Goal: Information Seeking & Learning: Find specific fact

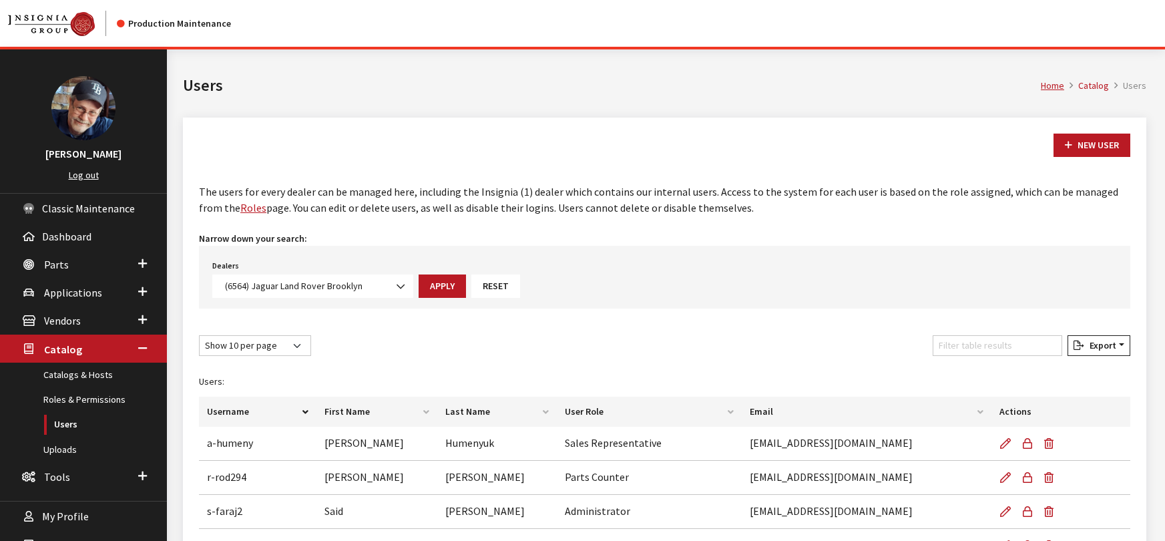
select select "6564"
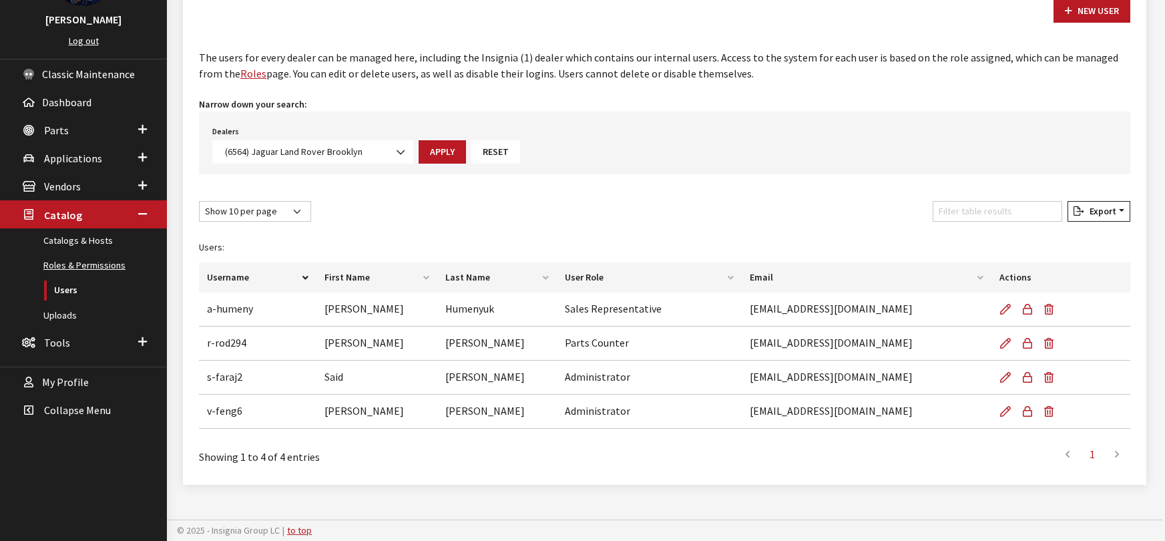
click at [73, 266] on link "Roles & Permissions" at bounding box center [83, 265] width 167 height 25
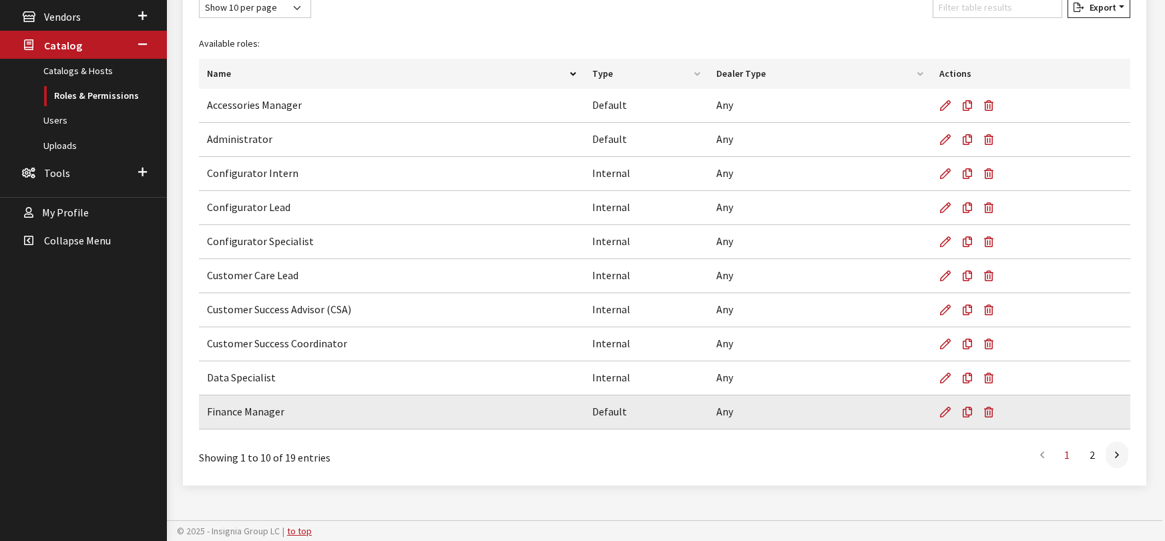
scroll to position [304, 0]
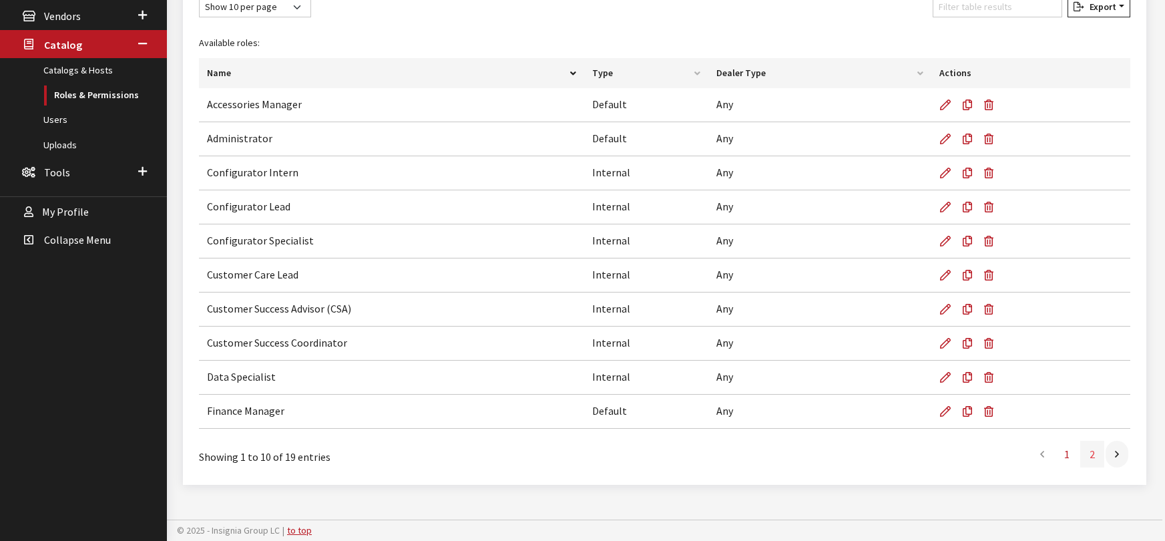
click at [1091, 455] on link "2" at bounding box center [1092, 454] width 24 height 27
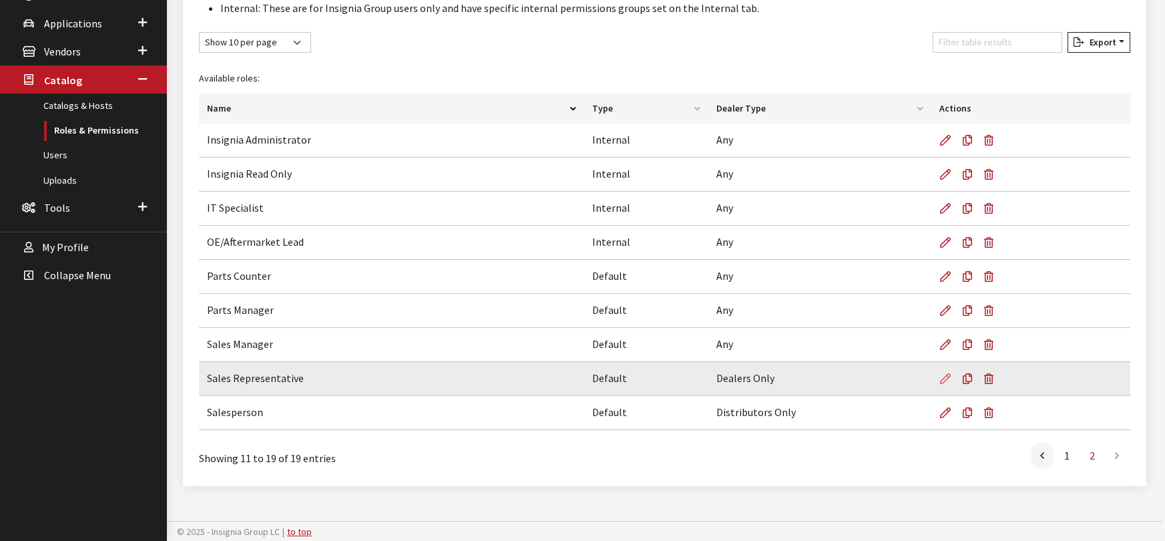
click at [942, 379] on icon at bounding box center [945, 379] width 11 height 11
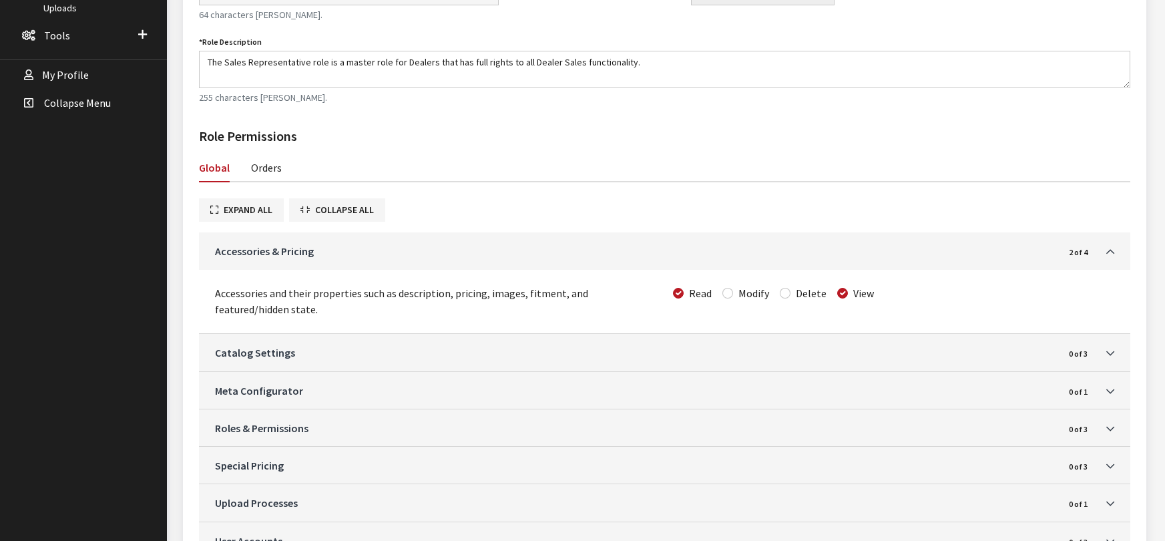
scroll to position [444, 0]
click at [258, 164] on link "Orders" at bounding box center [266, 164] width 31 height 28
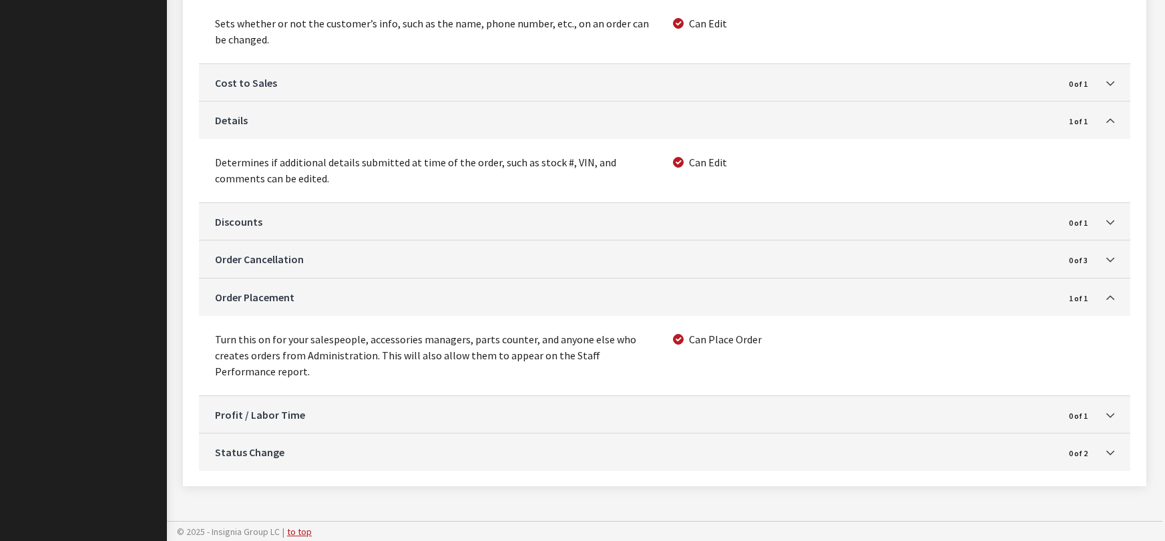
scroll to position [1045, 0]
click at [619, 451] on link "Status Change" at bounding box center [639, 451] width 848 height 16
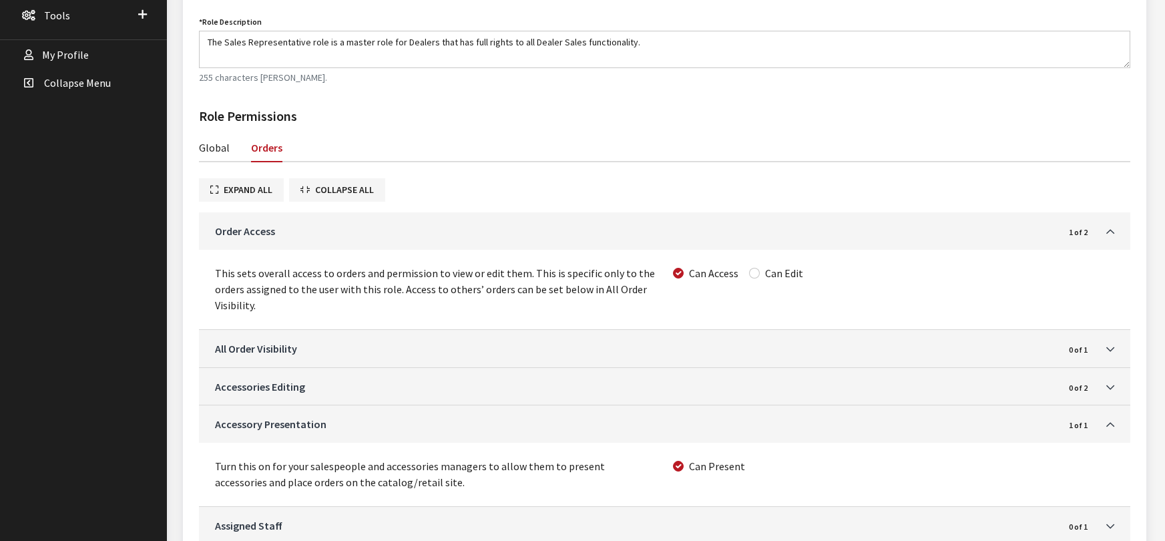
scroll to position [460, 0]
click at [541, 354] on link "All Order Visibility" at bounding box center [639, 350] width 848 height 16
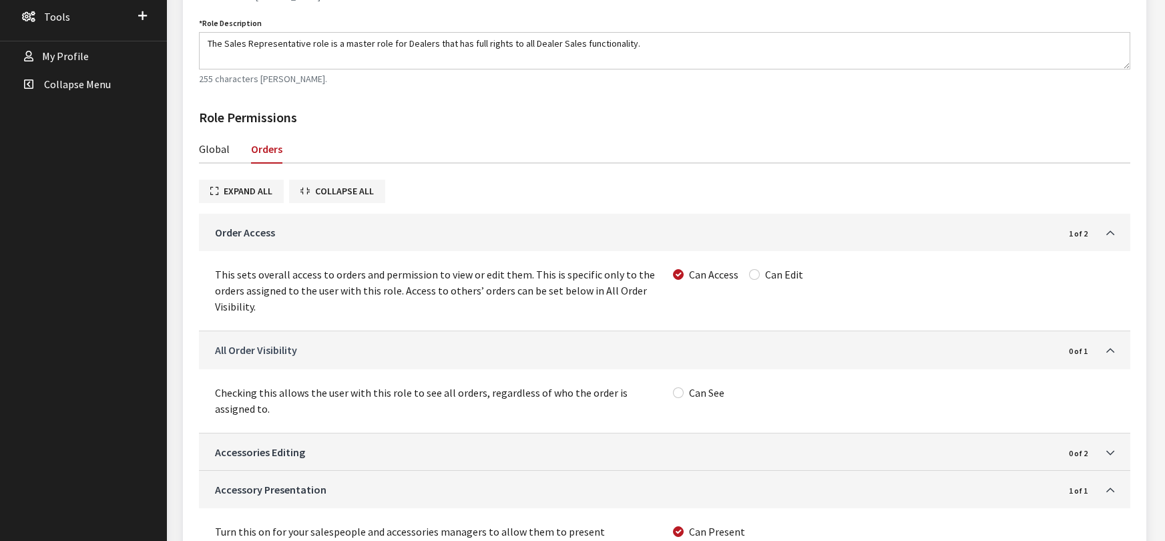
click at [541, 354] on link "All Order Visibility" at bounding box center [639, 350] width 848 height 16
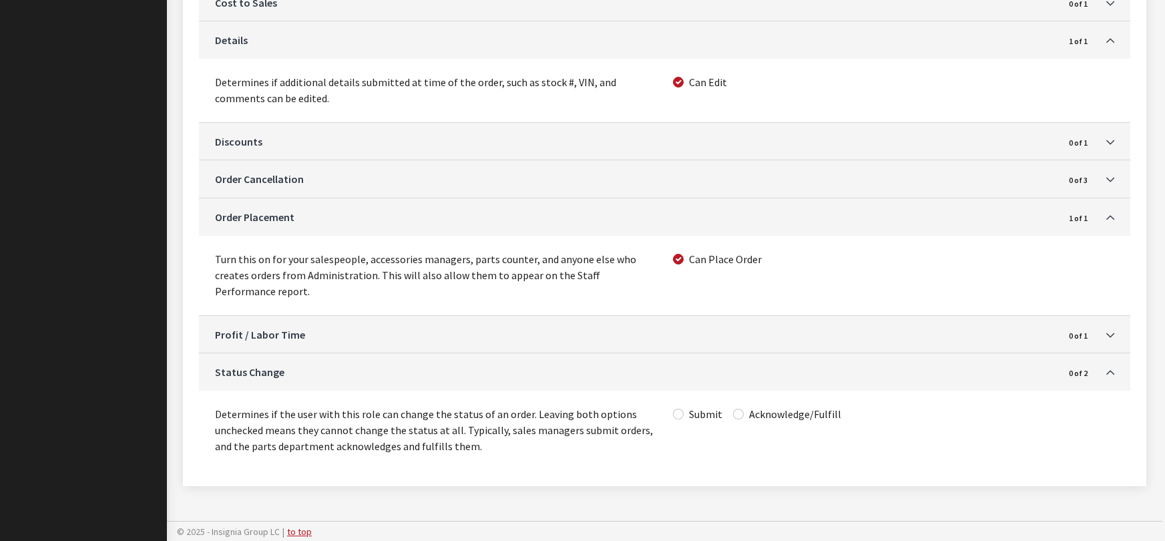
scroll to position [1125, 0]
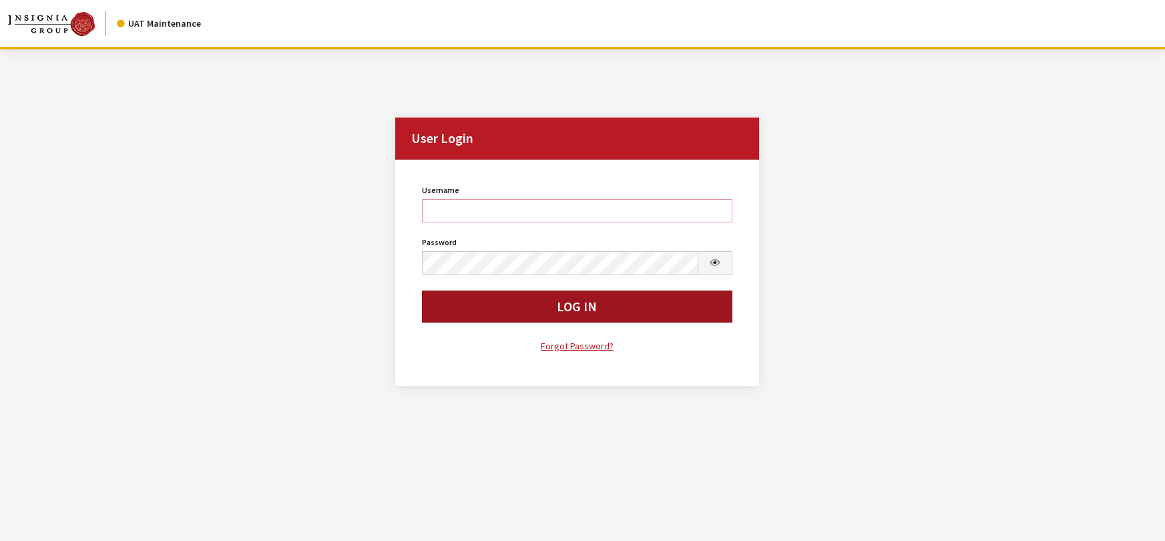
type input "rgoodwin"
click at [652, 304] on button "Log In" at bounding box center [577, 306] width 310 height 32
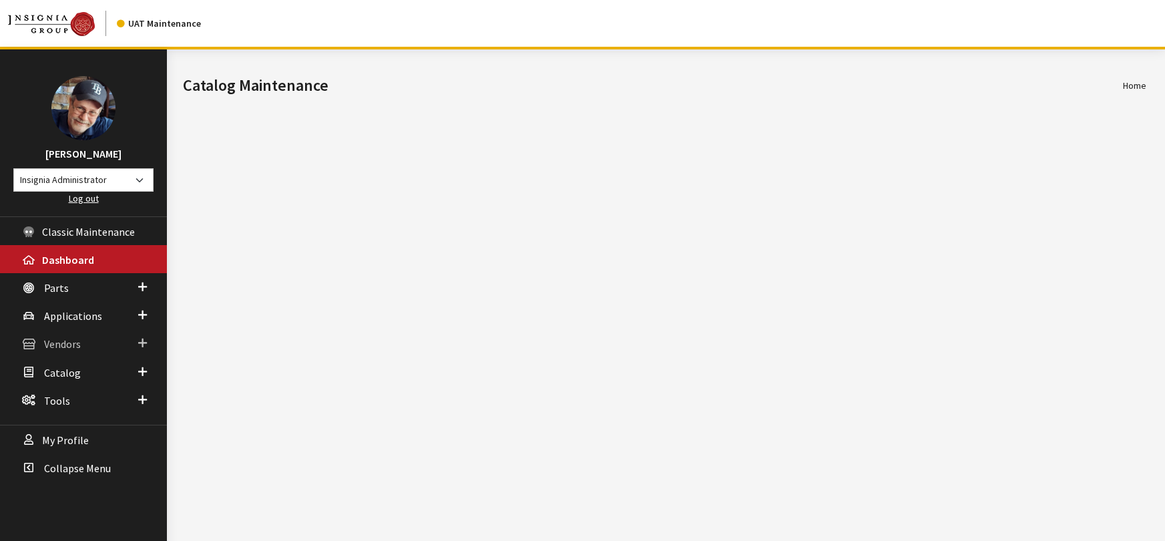
click at [65, 342] on span "Vendors" at bounding box center [62, 344] width 37 height 13
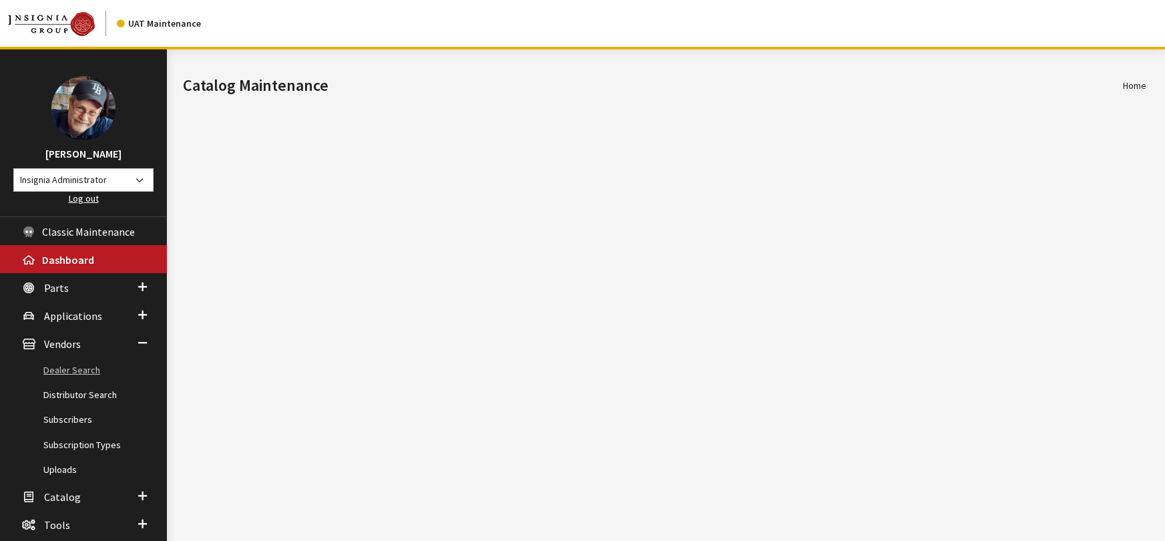
click at [78, 371] on link "Dealer Search" at bounding box center [83, 370] width 167 height 25
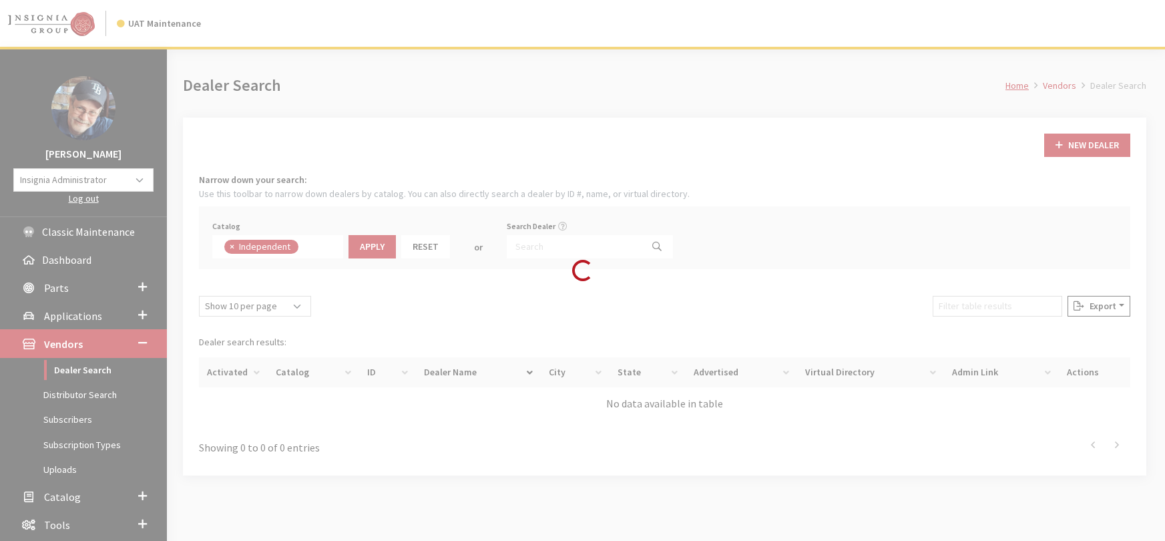
scroll to position [97, 0]
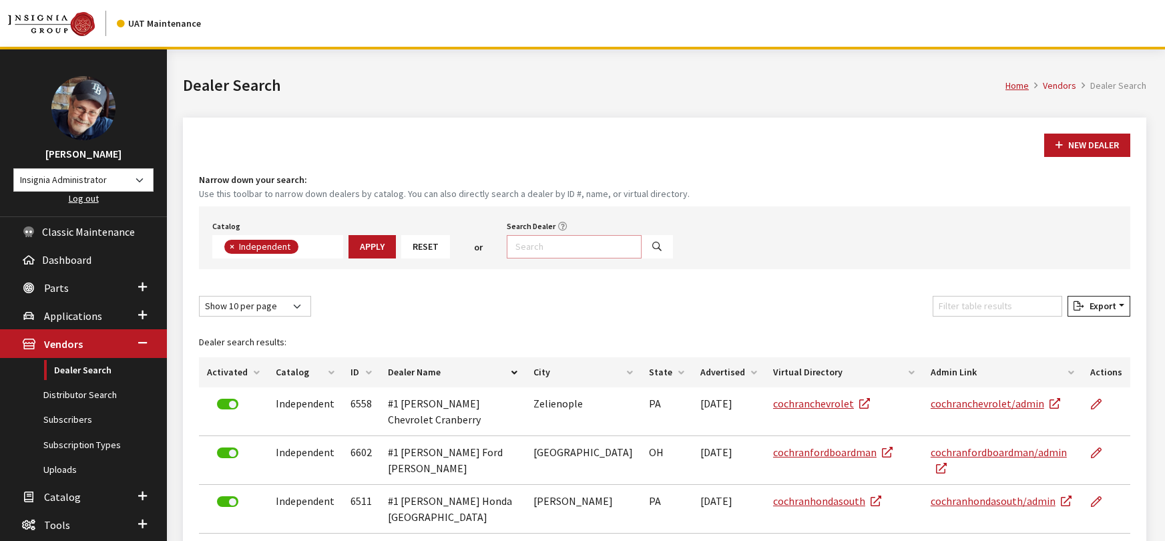
click at [606, 238] on input "Search Dealer" at bounding box center [574, 246] width 135 height 23
paste input "4932"
type input "4932"
click at [652, 246] on icon "Search" at bounding box center [656, 246] width 9 height 9
select select
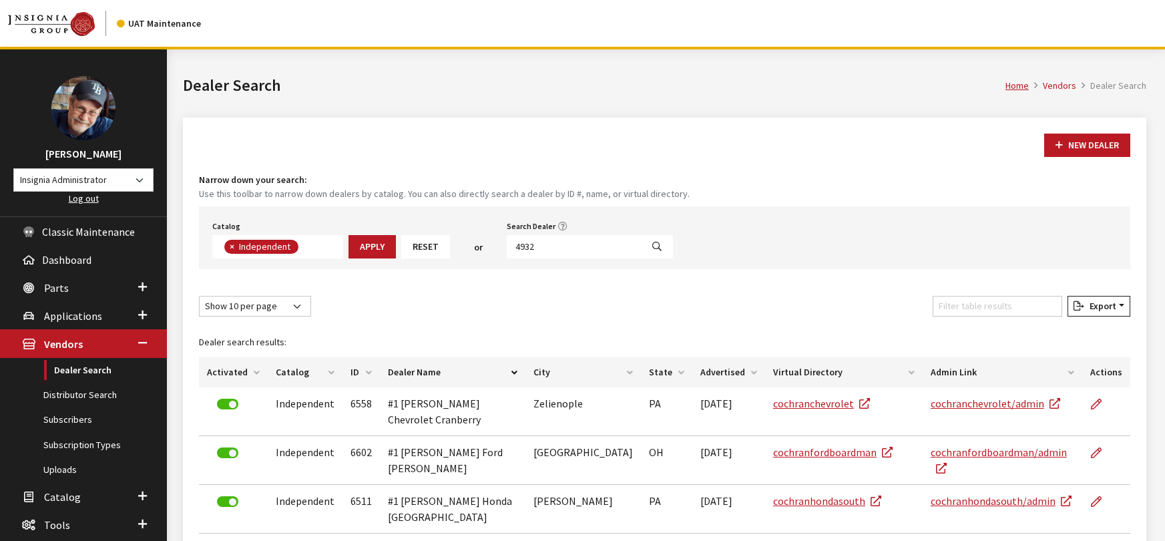
scroll to position [140, 0]
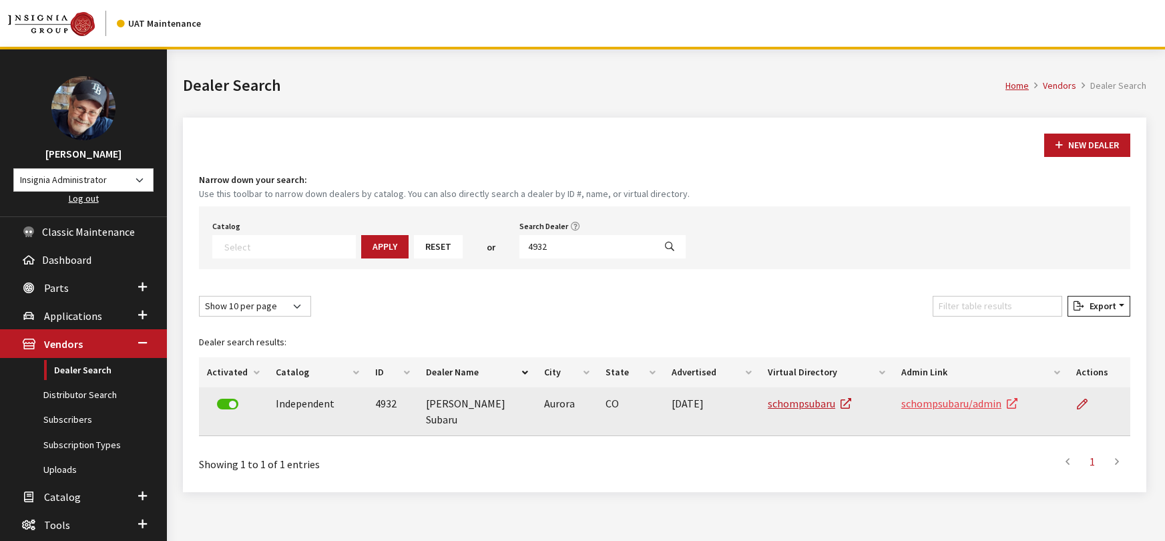
click at [942, 401] on link "schompsubaru/admin" at bounding box center [959, 403] width 116 height 13
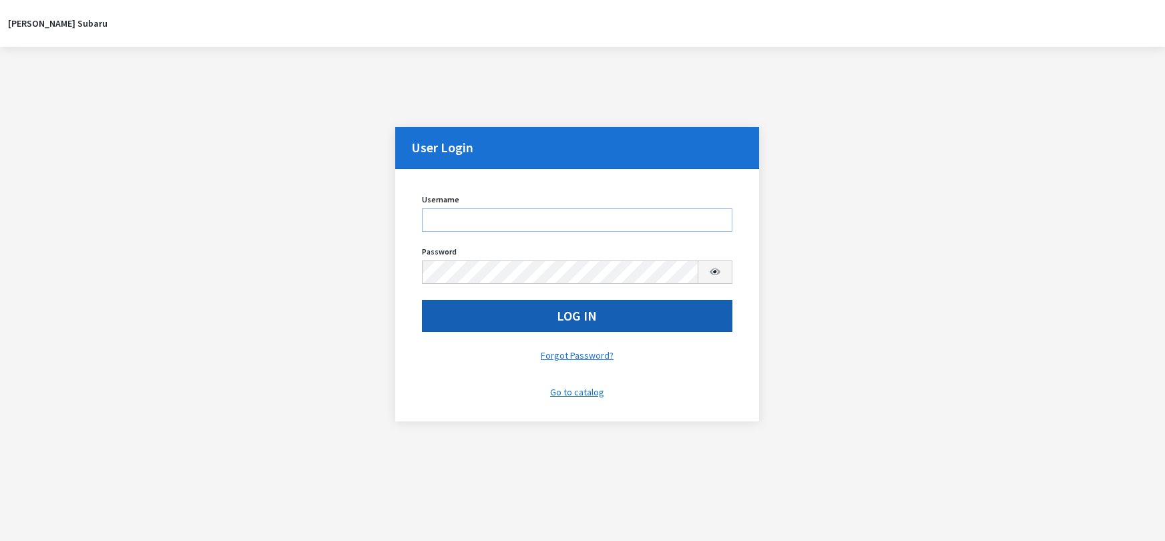
type input "rgoodwin"
click at [509, 326] on button "Log In" at bounding box center [577, 316] width 310 height 32
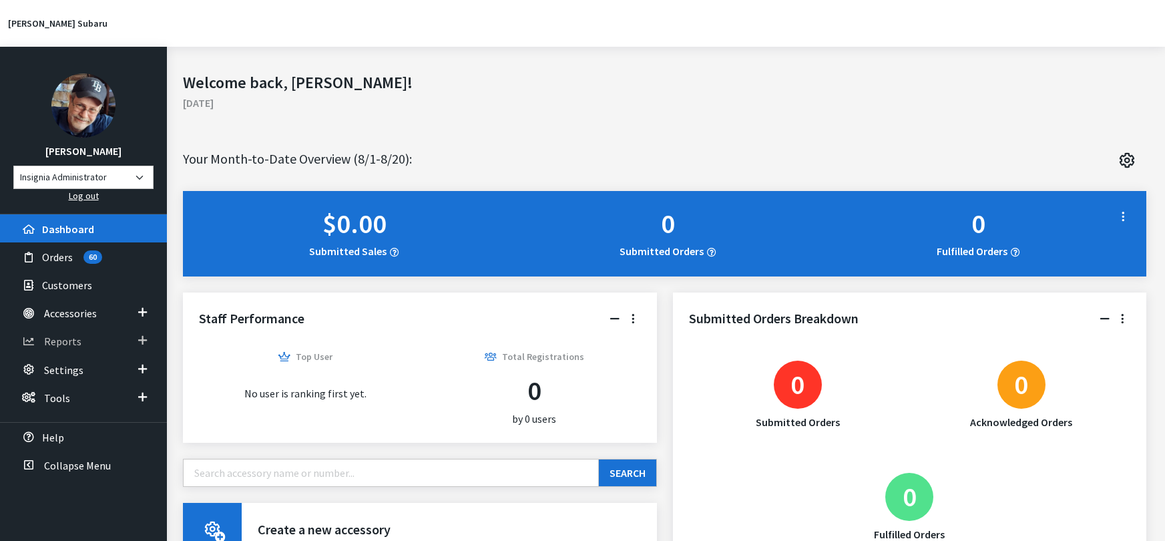
click at [67, 340] on span "Reports" at bounding box center [62, 341] width 37 height 13
click at [63, 443] on span "Accessories" at bounding box center [68, 442] width 50 height 12
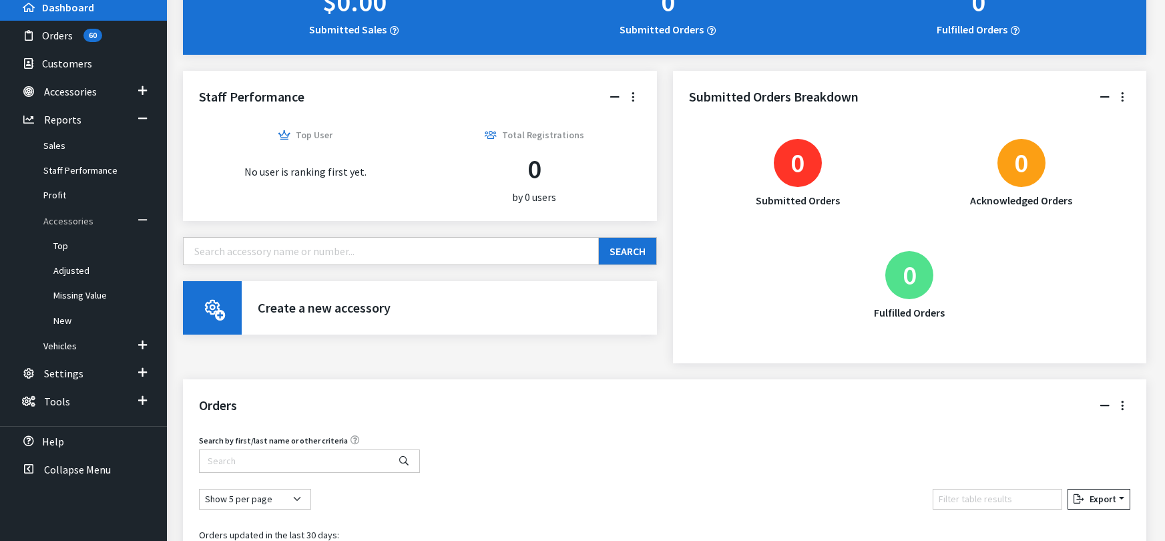
scroll to position [222, 0]
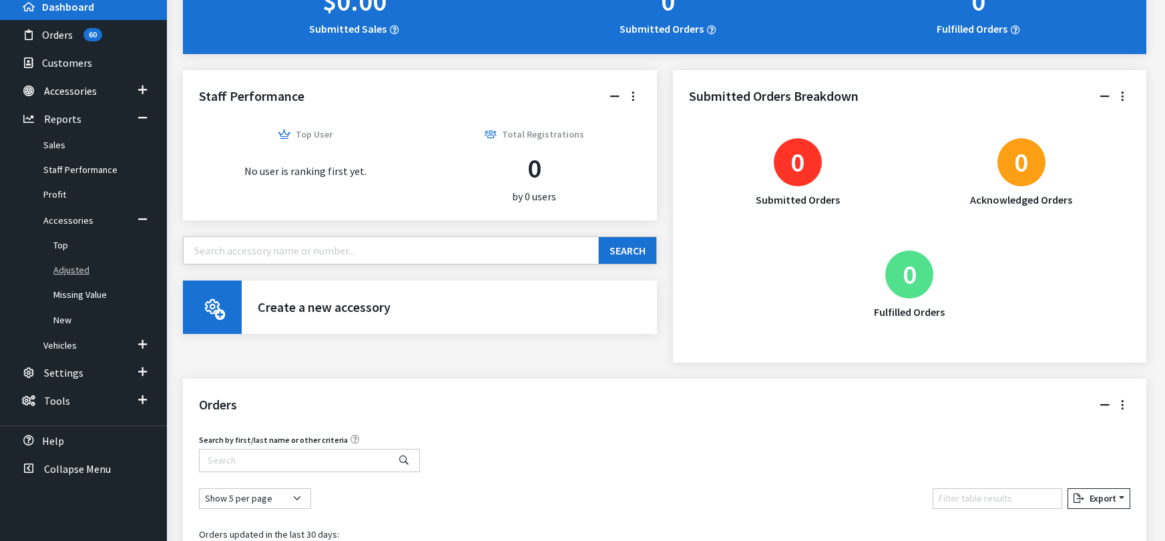
click at [71, 268] on link "Adjusted" at bounding box center [83, 270] width 167 height 25
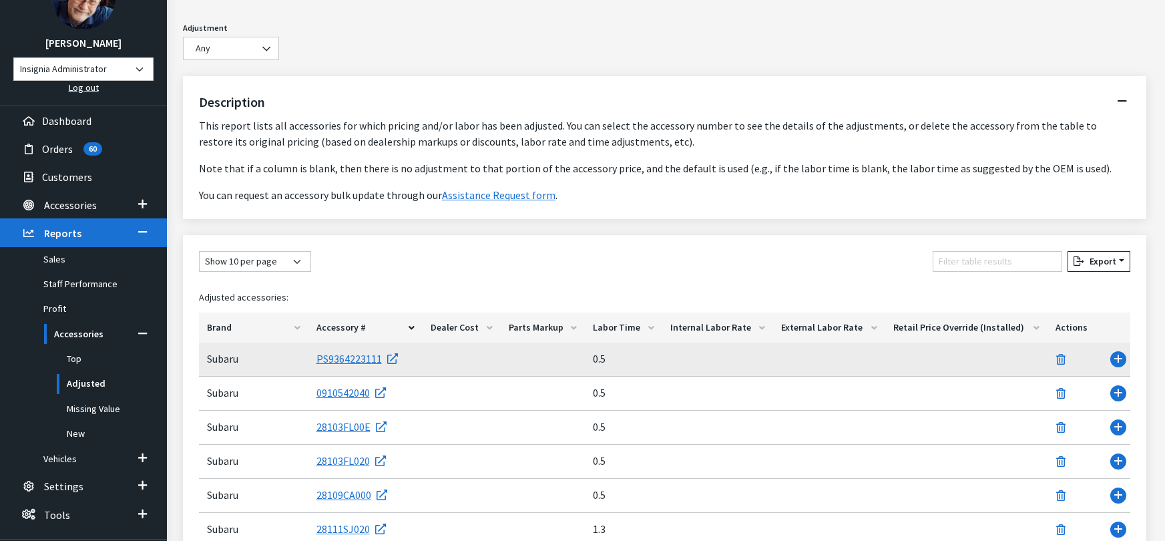
scroll to position [110, 0]
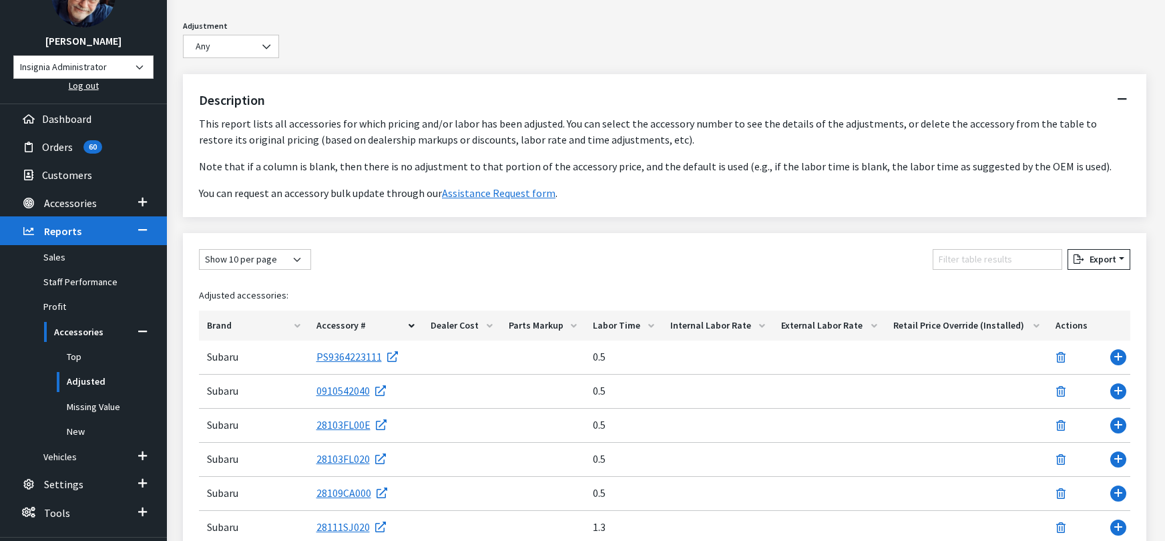
click at [632, 326] on th "Labor Time" at bounding box center [623, 325] width 77 height 30
click at [634, 325] on th "Labor Time" at bounding box center [623, 325] width 77 height 30
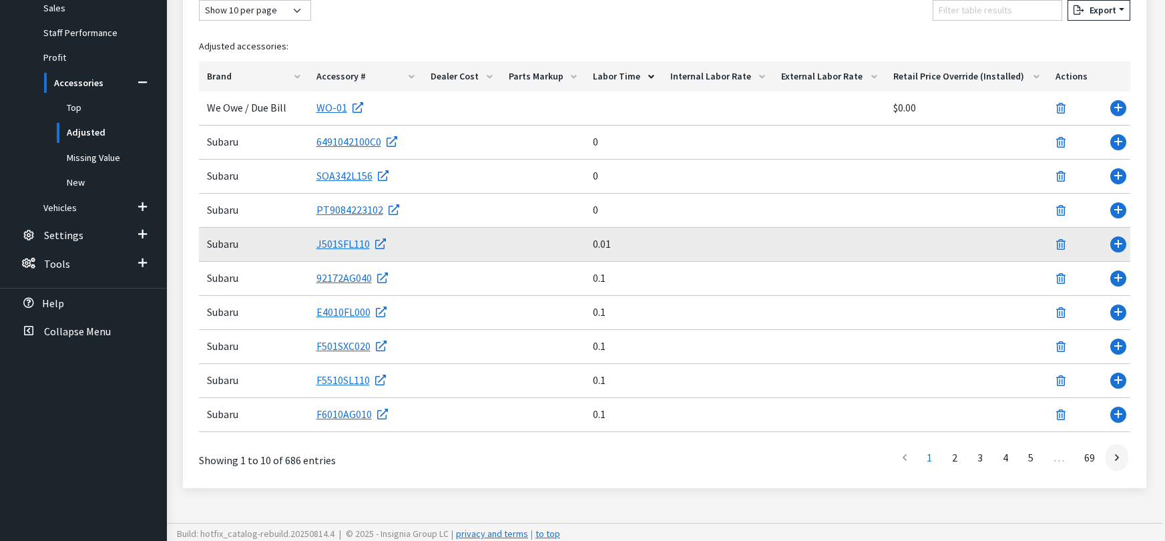
scroll to position [362, 0]
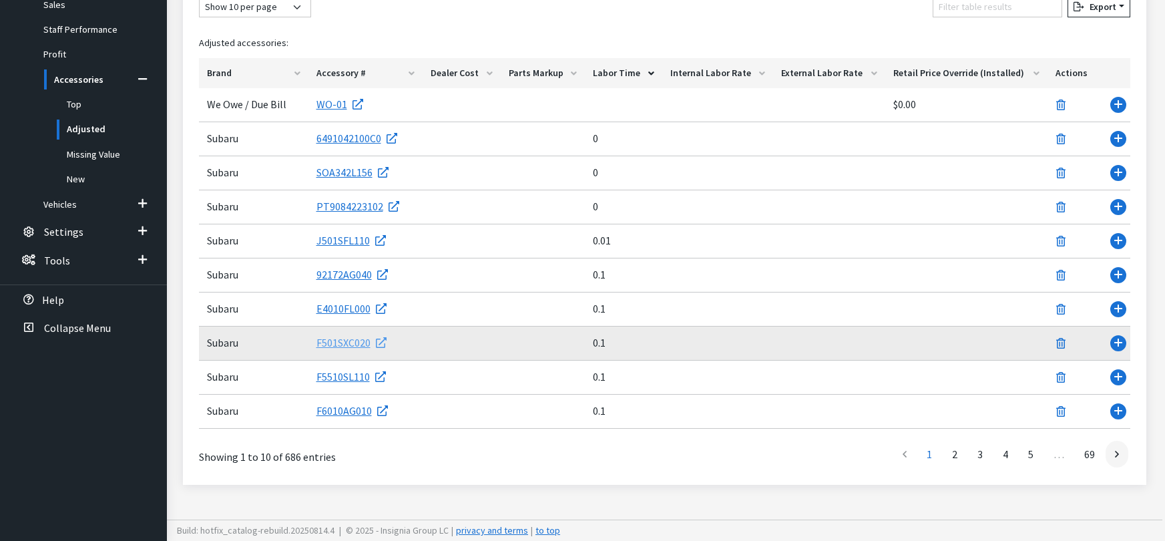
click at [356, 344] on link "F501SXC020" at bounding box center [351, 342] width 70 height 13
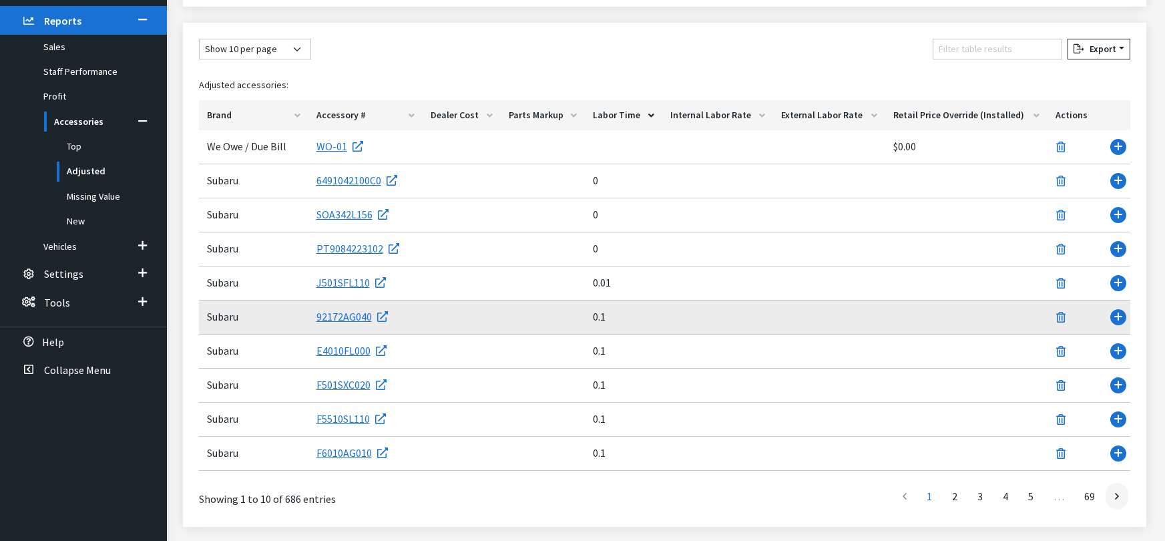
scroll to position [251, 0]
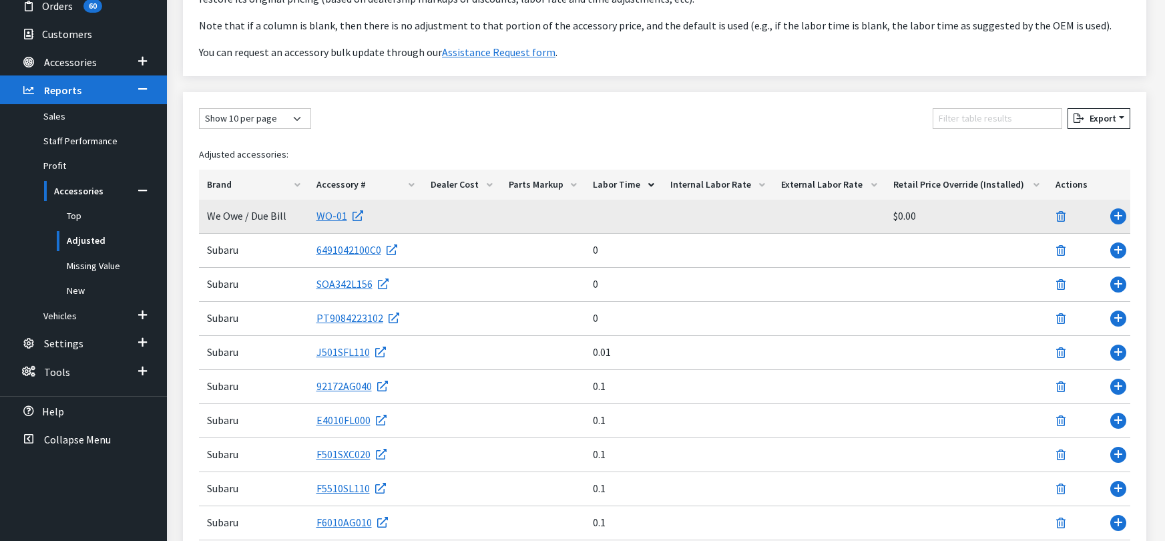
click at [1118, 219] on td "Use Enter key to show more/less" at bounding box center [1115, 217] width 29 height 34
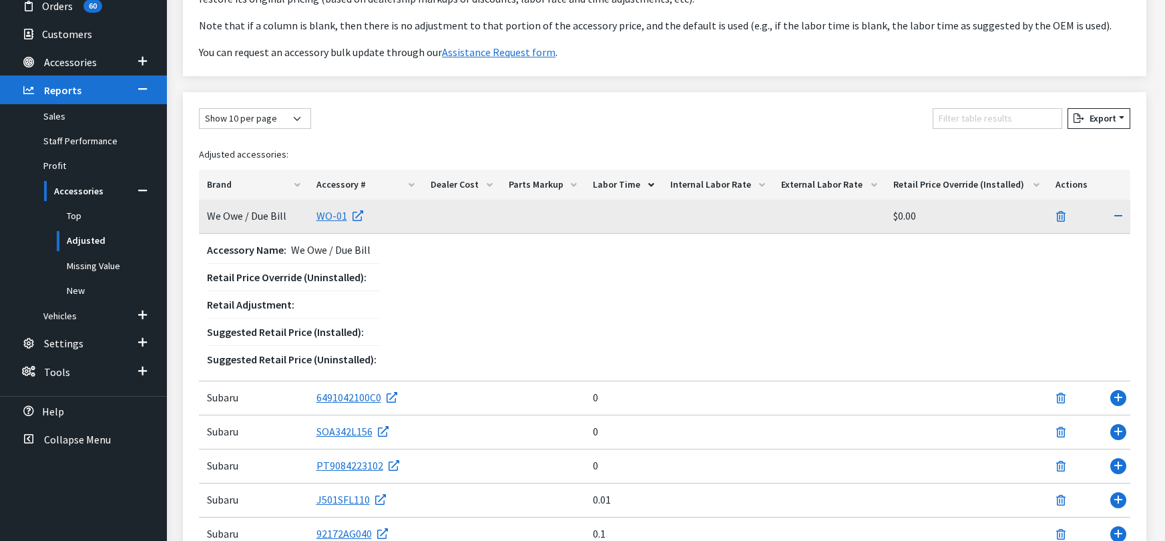
click at [1120, 213] on td "Use Enter key to show more/less" at bounding box center [1115, 217] width 29 height 34
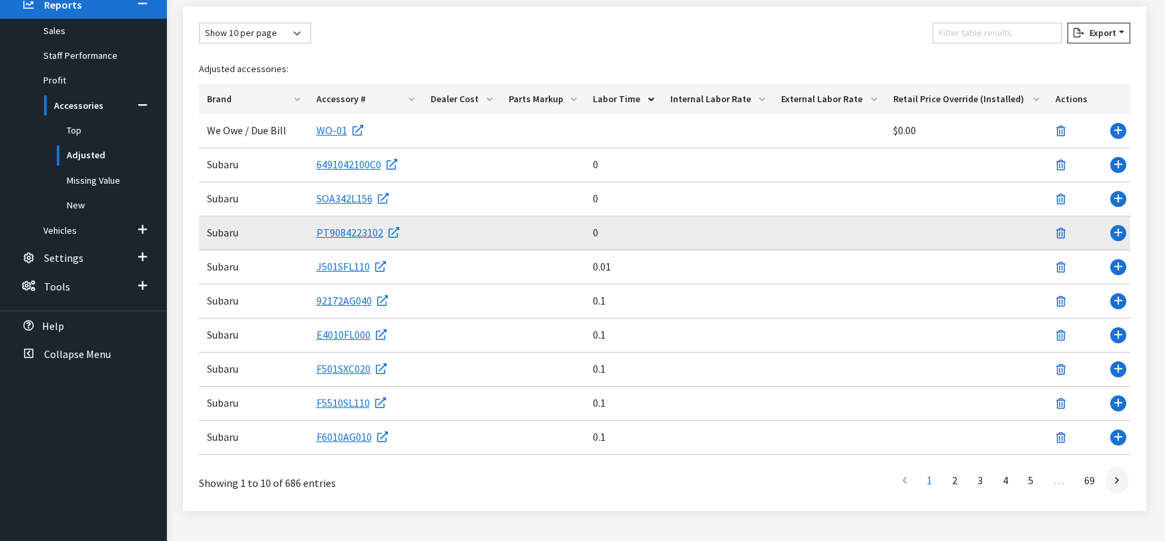
scroll to position [362, 0]
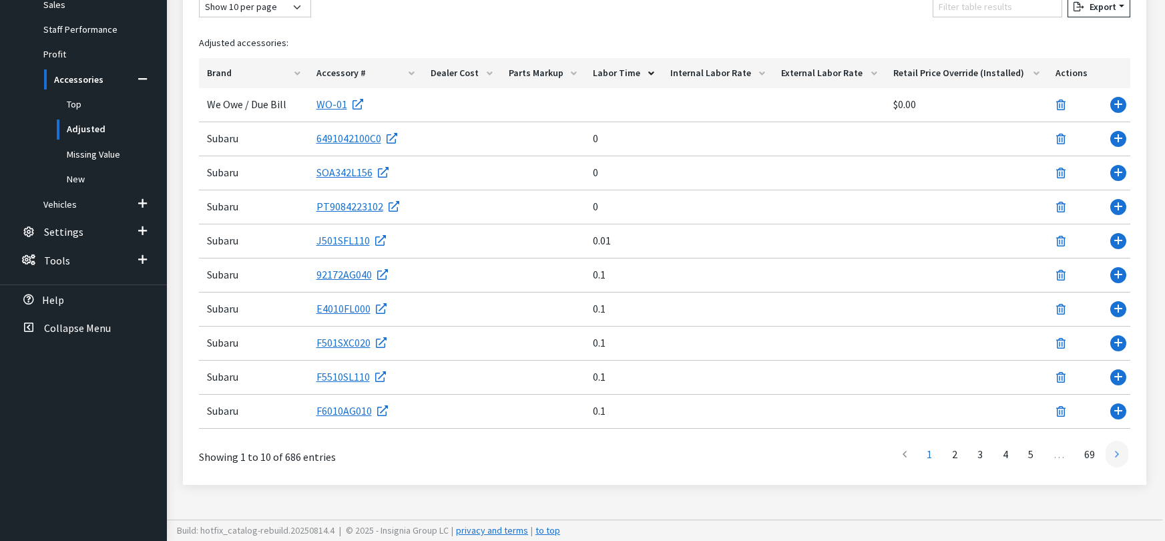
click at [1120, 452] on link at bounding box center [1116, 454] width 23 height 27
click at [1120, 452] on link at bounding box center [1116, 455] width 23 height 27
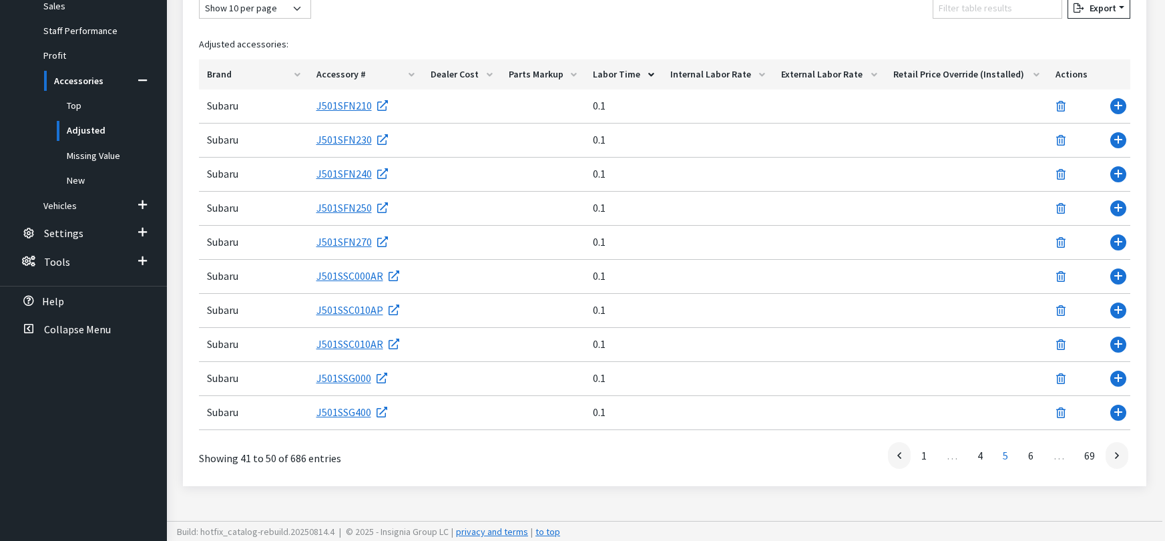
click at [1120, 452] on link at bounding box center [1116, 455] width 23 height 27
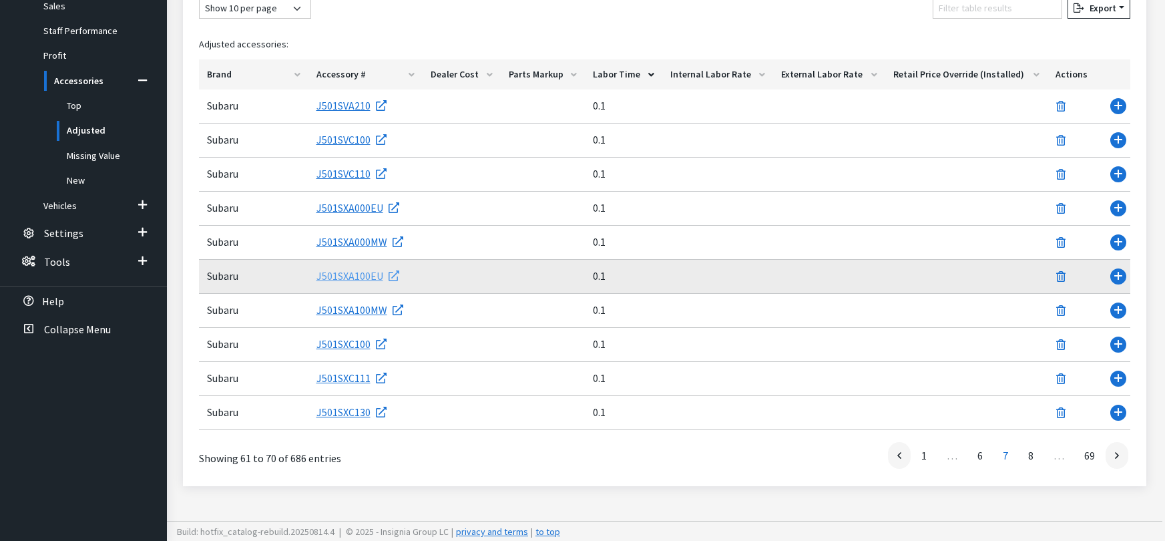
click at [362, 275] on link "J501SXA100EU" at bounding box center [357, 275] width 83 height 13
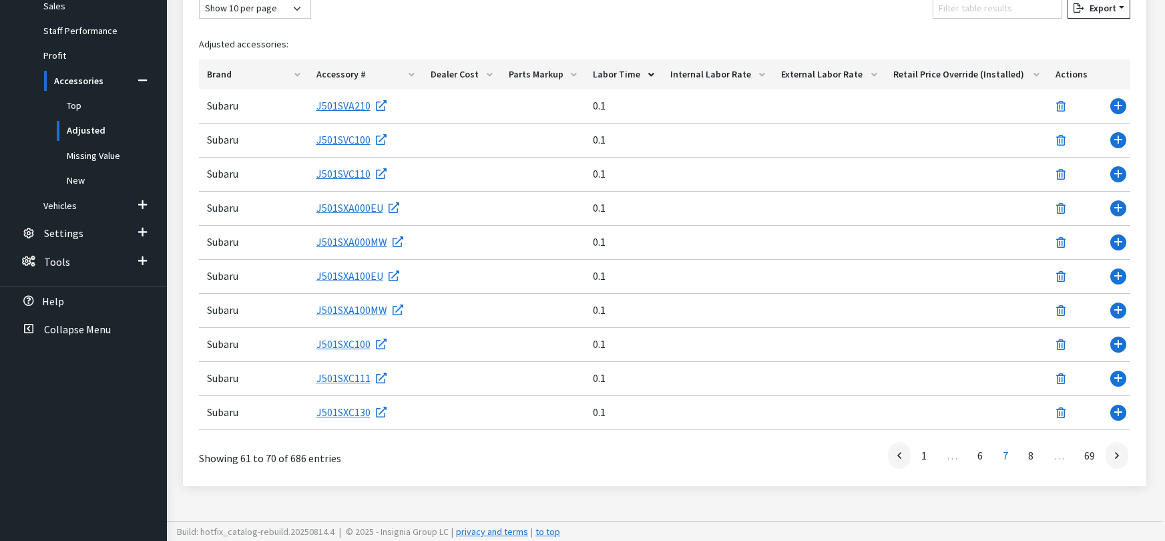
click at [1007, 455] on link "7" at bounding box center [1005, 455] width 24 height 27
click at [1035, 457] on link "8" at bounding box center [1031, 455] width 24 height 27
click at [1117, 454] on icon at bounding box center [1117, 456] width 4 height 11
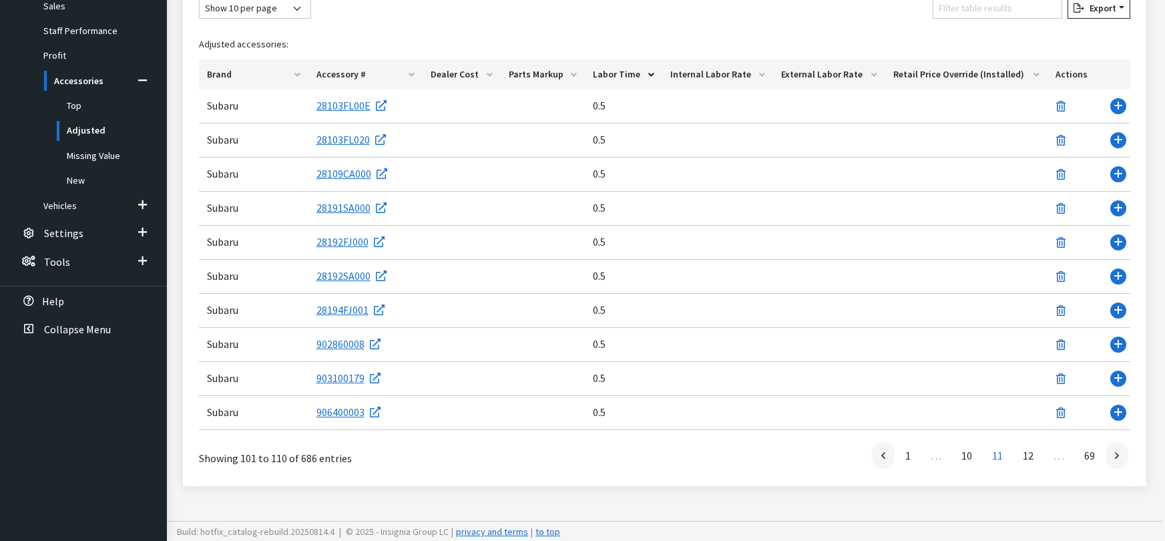
click at [1117, 454] on icon at bounding box center [1117, 456] width 4 height 11
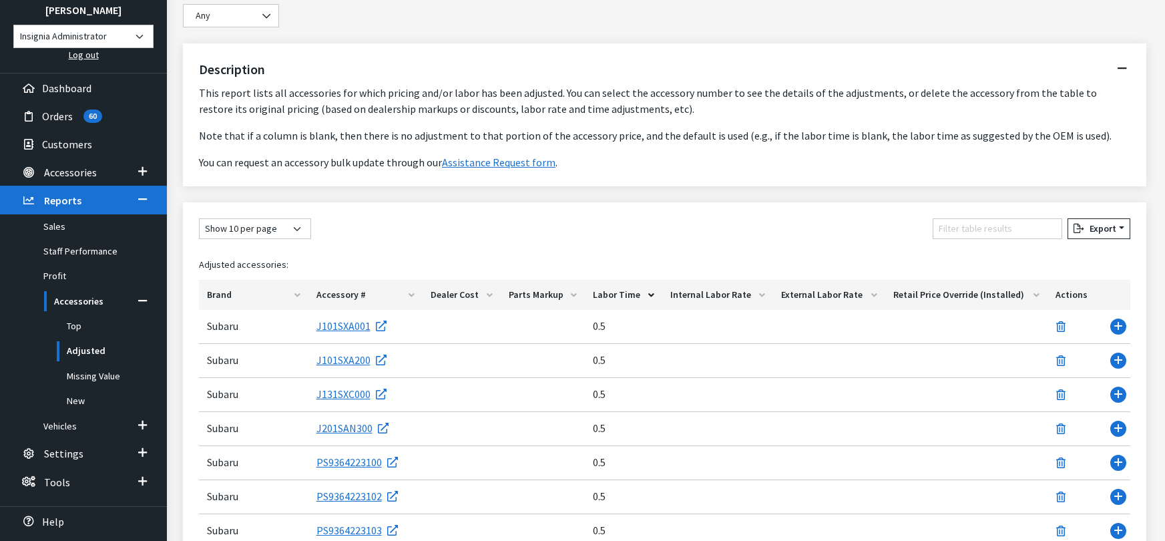
scroll to position [140, 0]
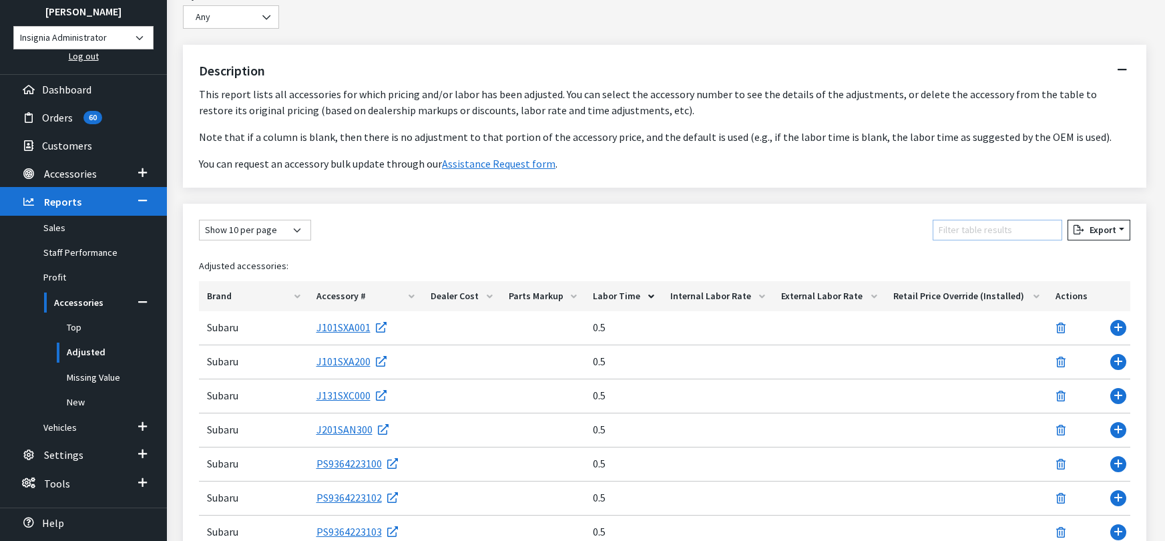
click at [975, 229] on input "Filter table results" at bounding box center [998, 230] width 130 height 21
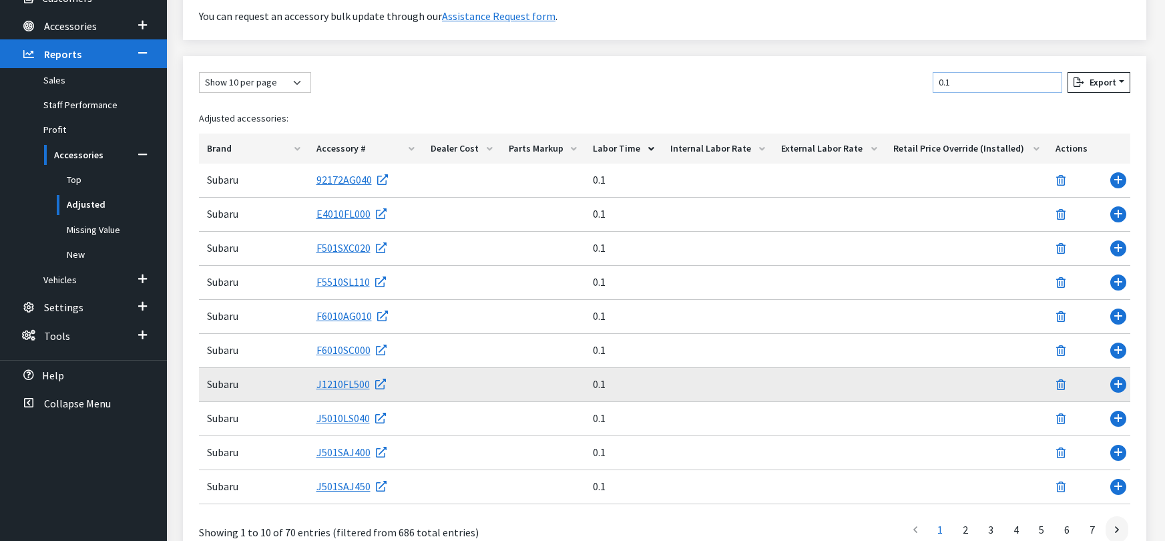
scroll to position [362, 0]
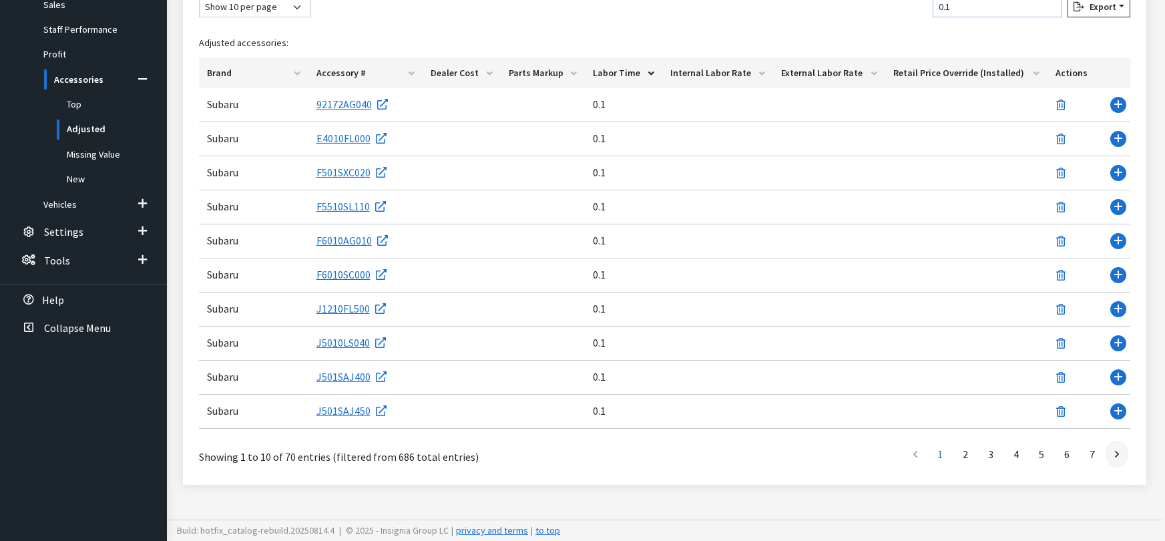
type input "0.1"
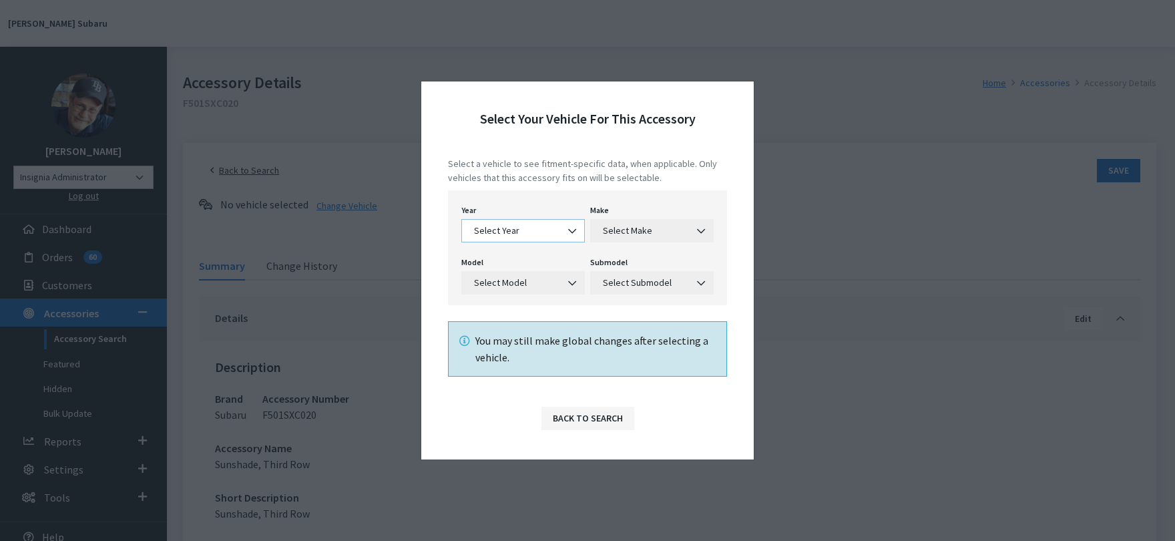
click at [530, 230] on span "Select Year" at bounding box center [523, 231] width 106 height 14
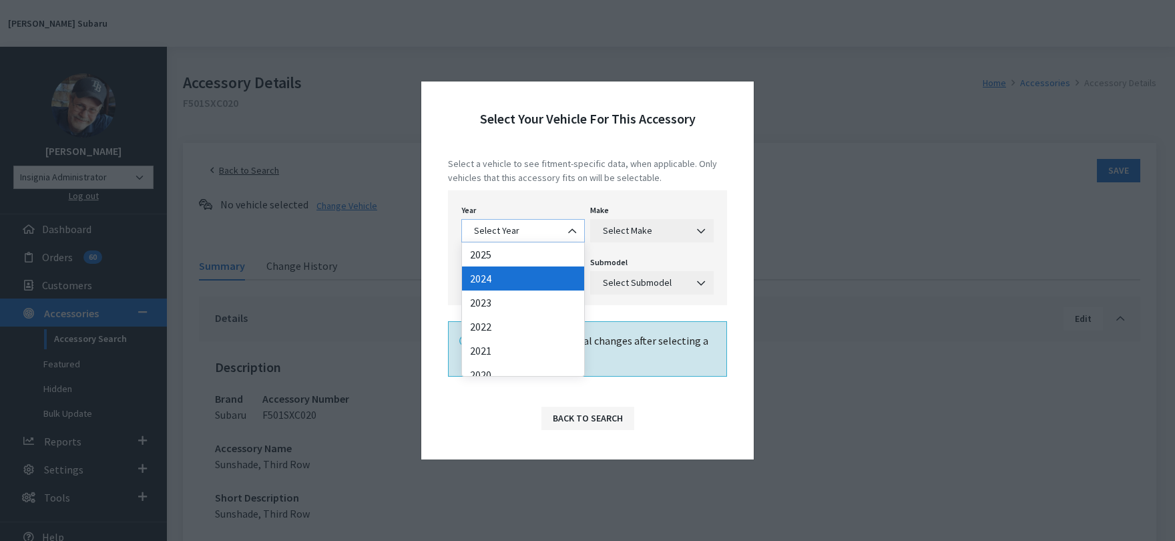
select select "2024"
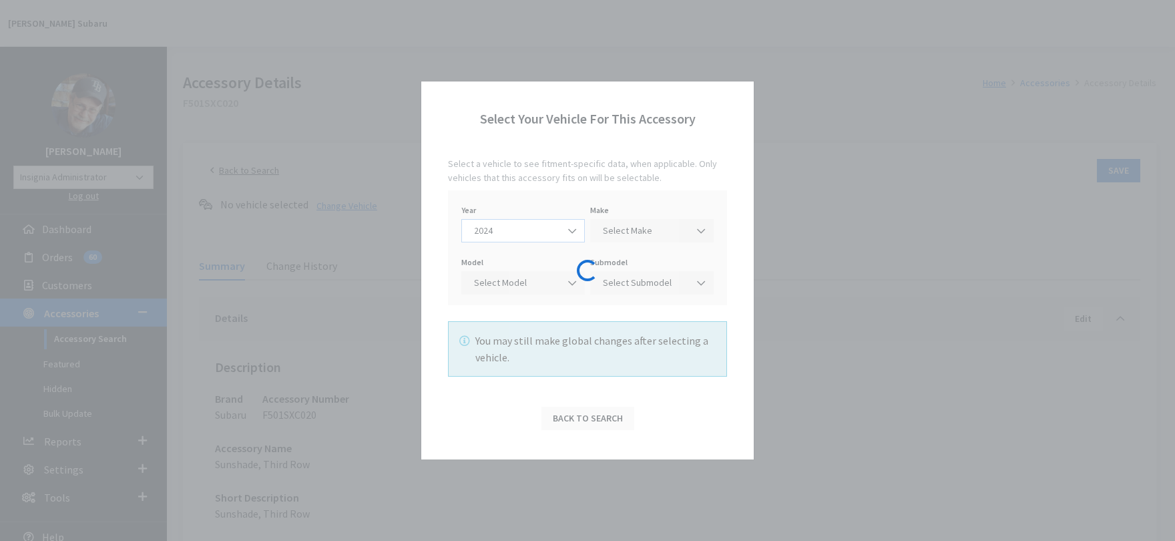
select select "28"
select select "991"
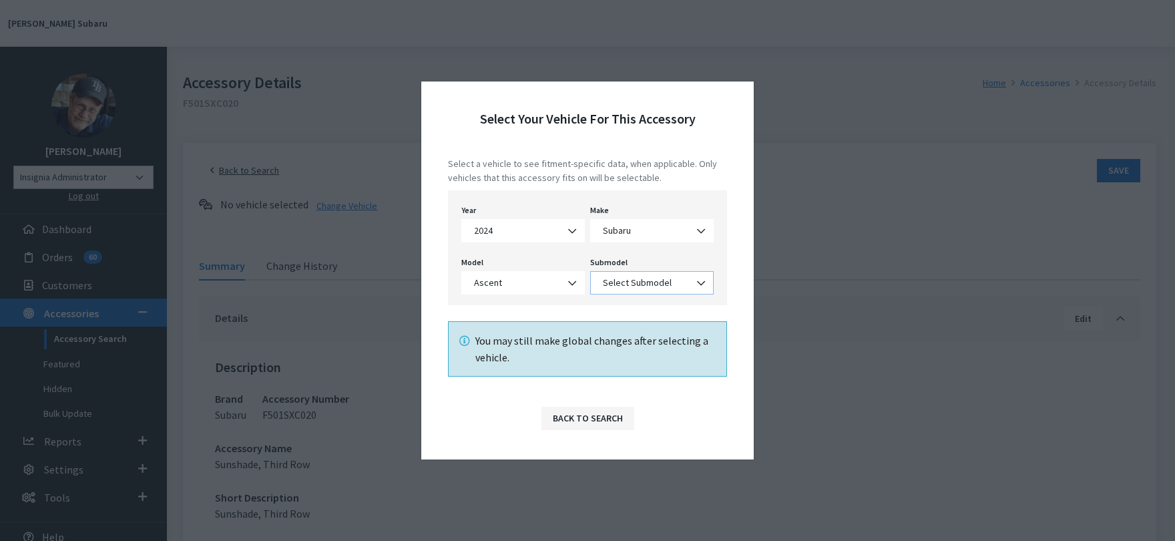
click at [637, 273] on span "Select Submodel" at bounding box center [651, 282] width 123 height 23
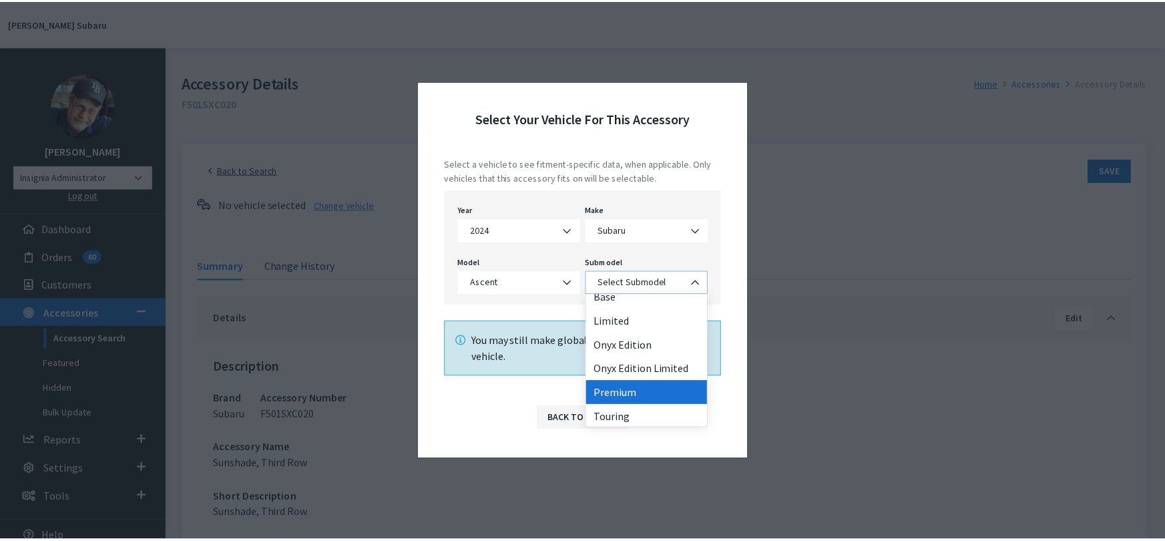
scroll to position [11, 0]
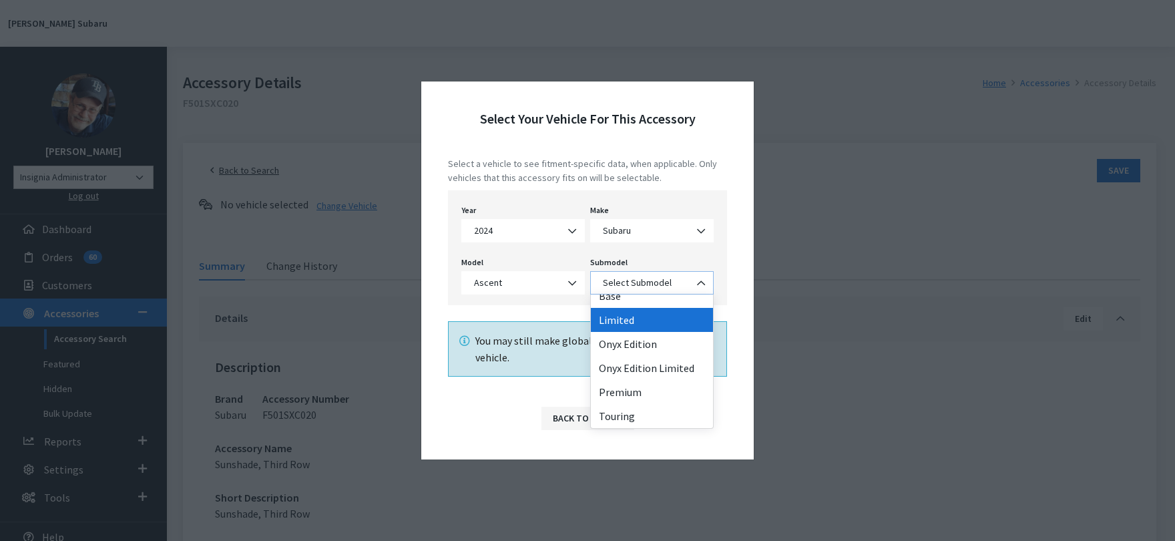
select select "118"
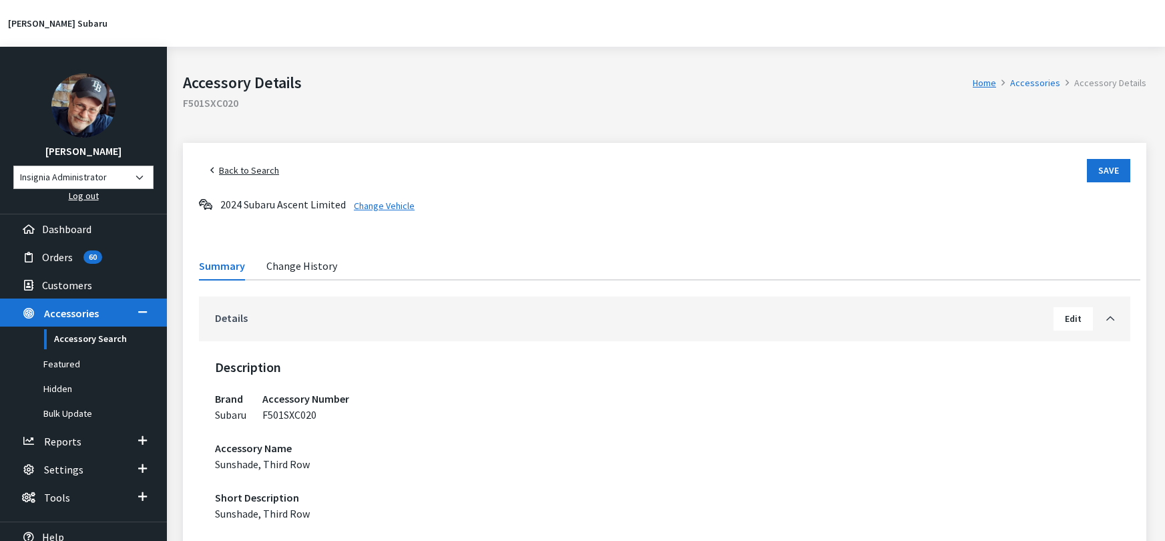
click at [405, 319] on link "Details" at bounding box center [634, 318] width 838 height 16
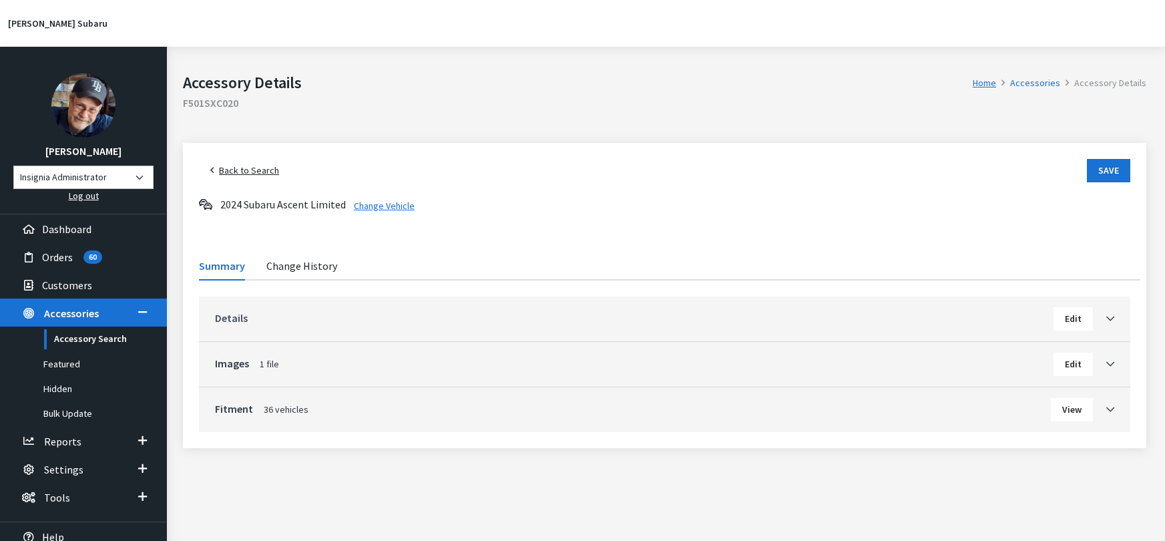
click at [405, 317] on link "Details" at bounding box center [634, 318] width 838 height 16
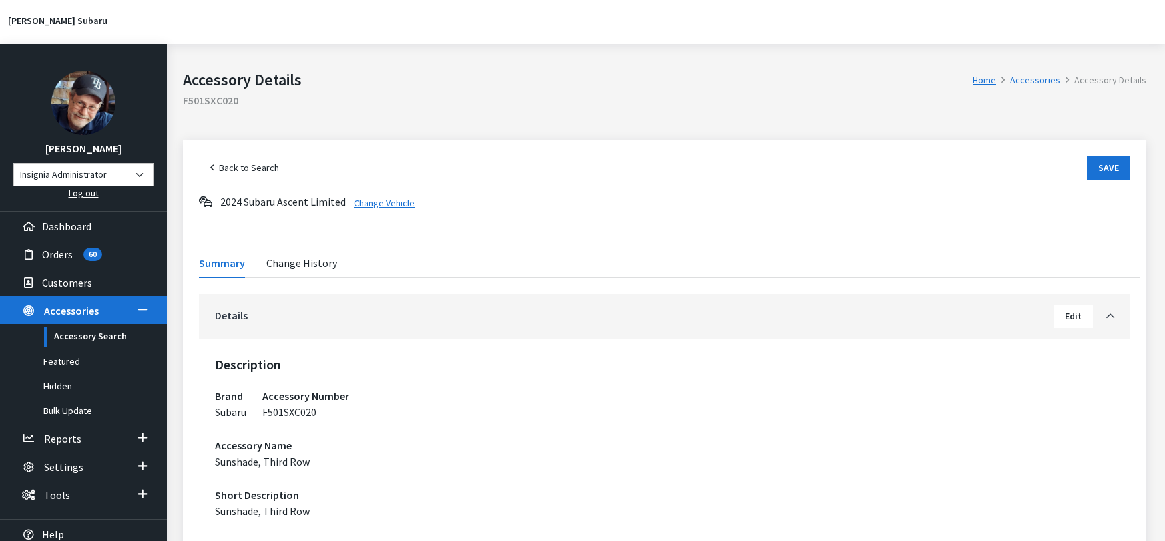
scroll to position [1, 0]
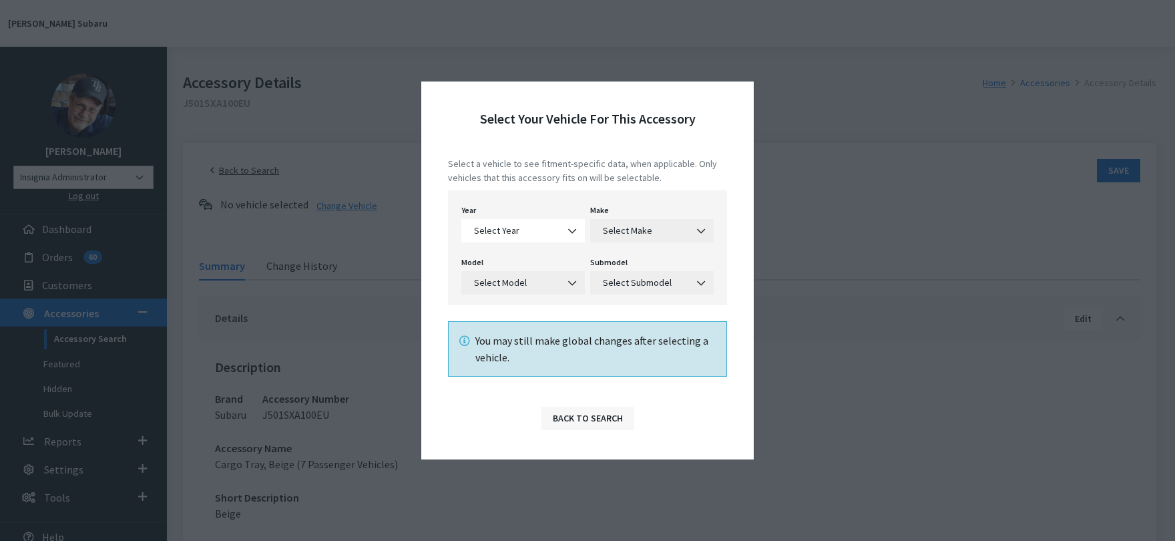
click at [581, 420] on button "Back to Search" at bounding box center [587, 418] width 93 height 23
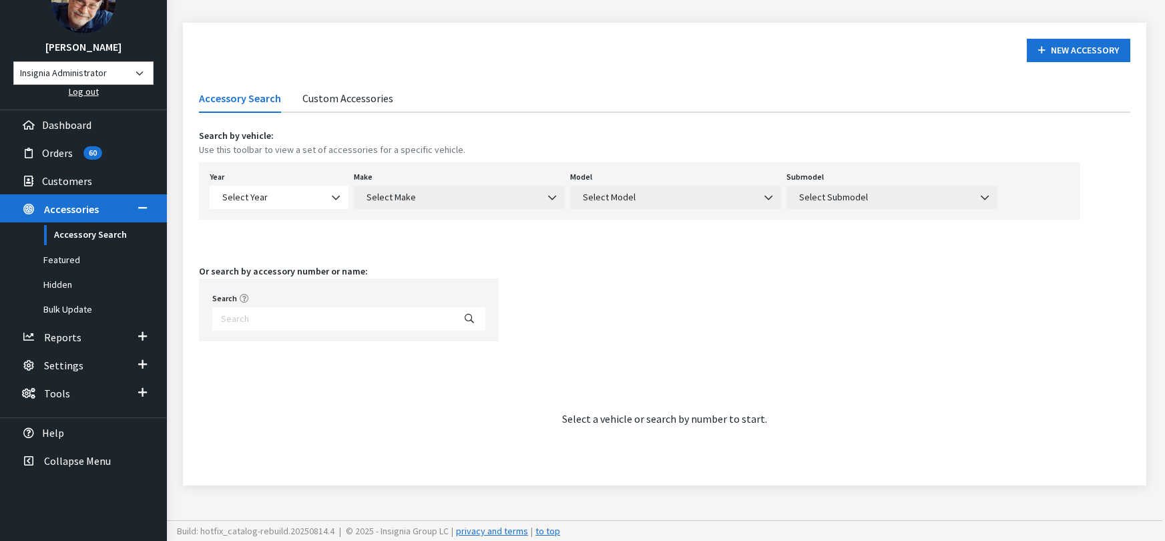
scroll to position [105, 0]
